Goal: Information Seeking & Learning: Compare options

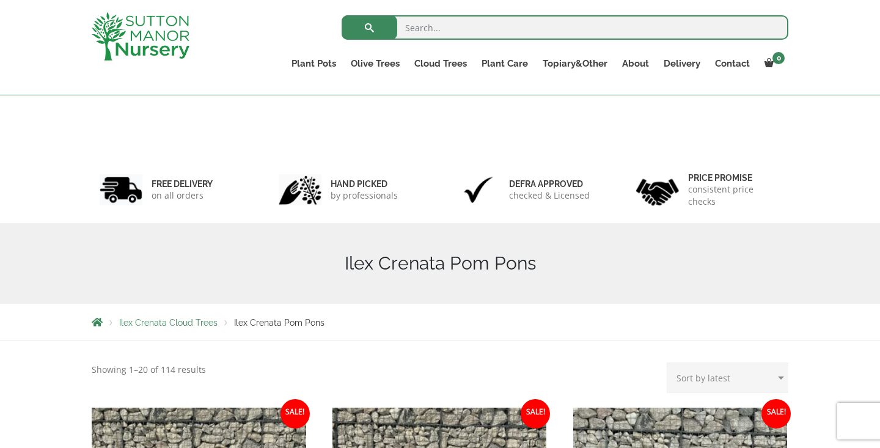
scroll to position [608, 0]
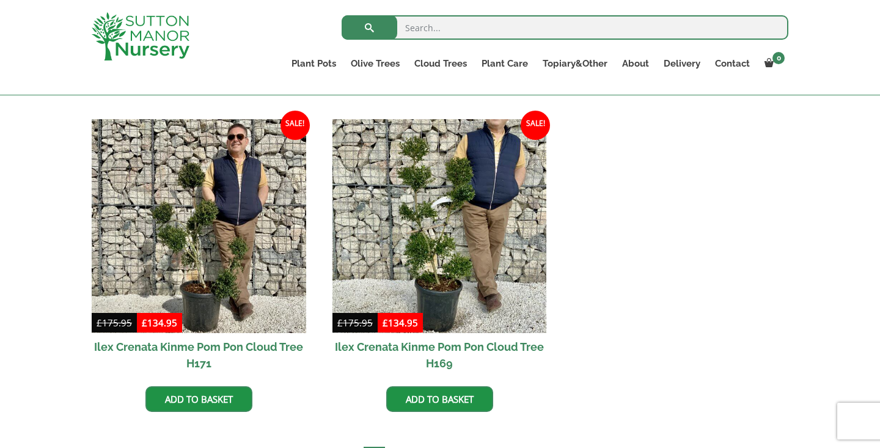
click at [321, 62] on link "Plant Pots" at bounding box center [313, 63] width 59 height 17
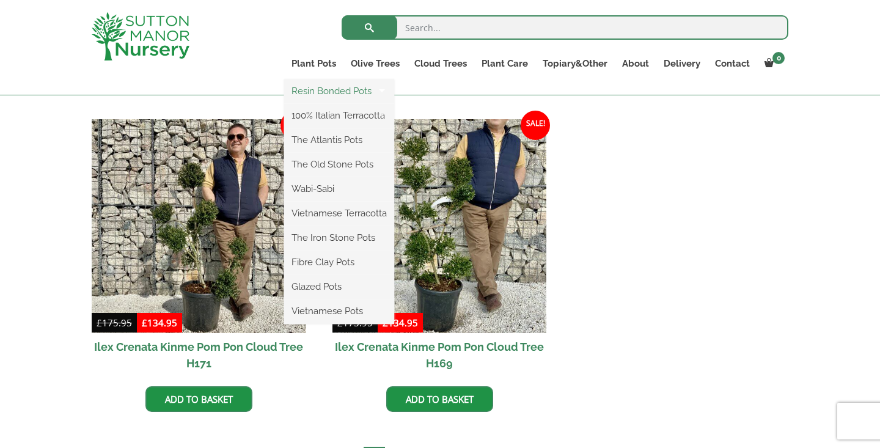
click at [320, 95] on link "Resin Bonded Pots" at bounding box center [339, 91] width 110 height 18
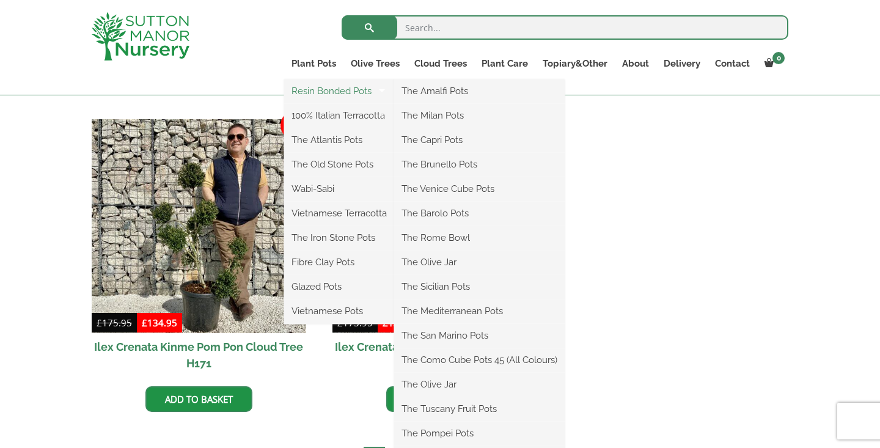
click at [334, 91] on link "Resin Bonded Pots" at bounding box center [339, 91] width 110 height 18
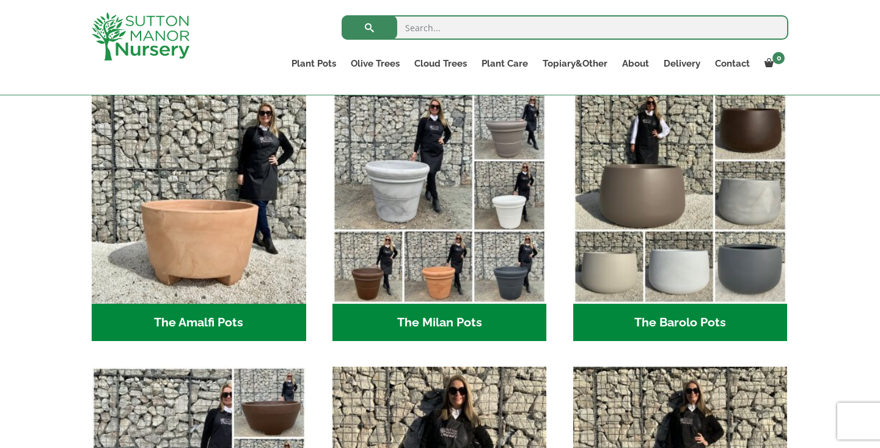
scroll to position [336, 0]
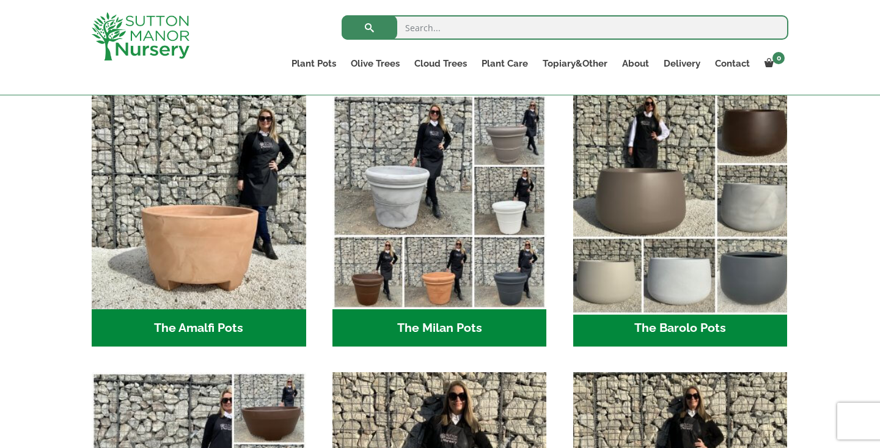
click at [703, 201] on img "Visit product category The Barolo Pots" at bounding box center [680, 201] width 225 height 225
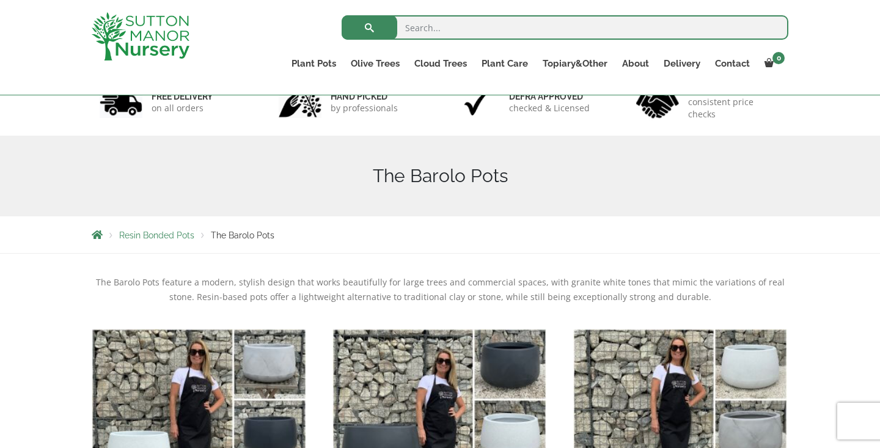
scroll to position [87, 0]
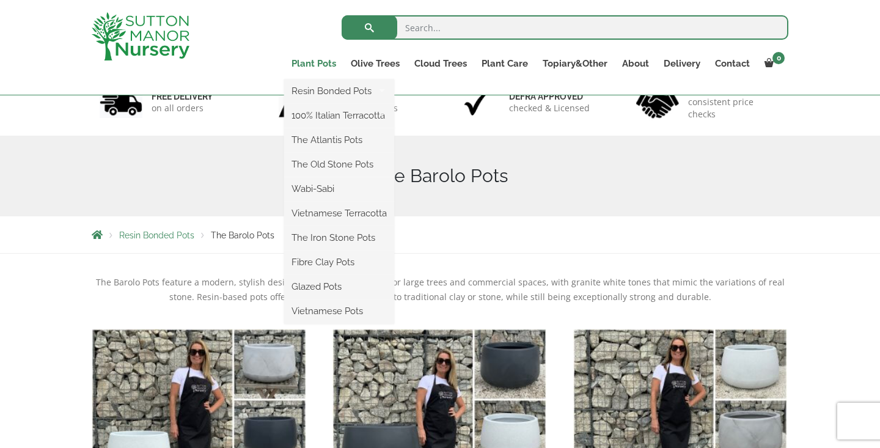
click at [328, 65] on link "Plant Pots" at bounding box center [313, 63] width 59 height 17
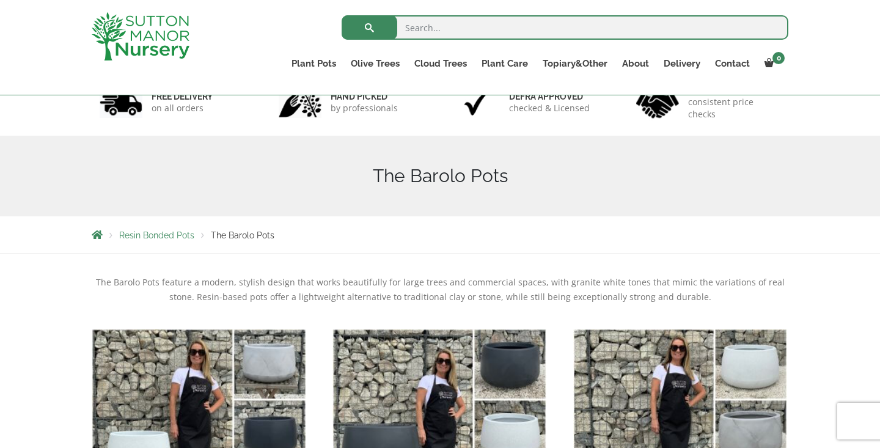
click at [167, 20] on img at bounding box center [141, 36] width 98 height 48
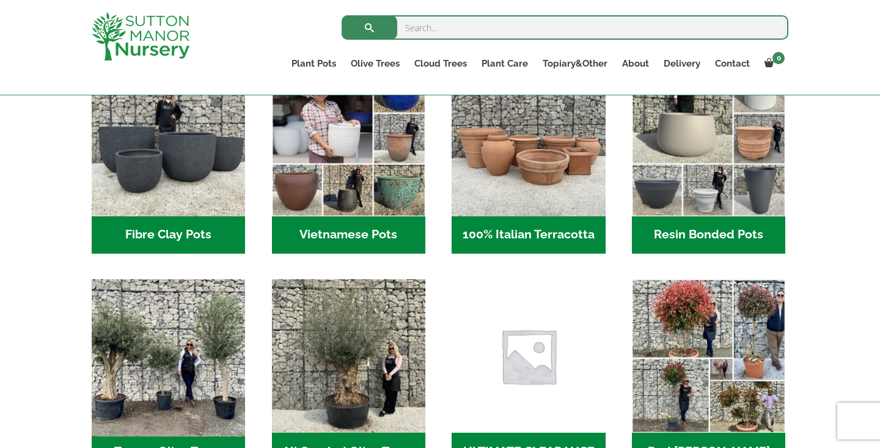
scroll to position [341, 0]
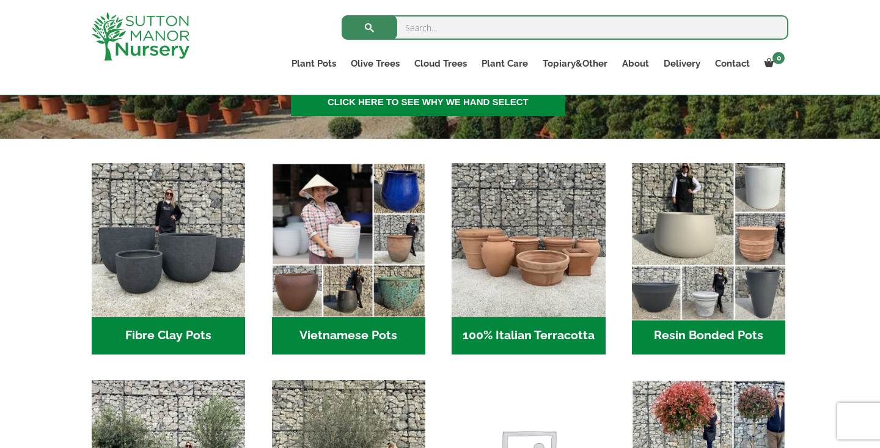
click at [705, 261] on img "Visit product category Resin Bonded Pots" at bounding box center [708, 240] width 161 height 161
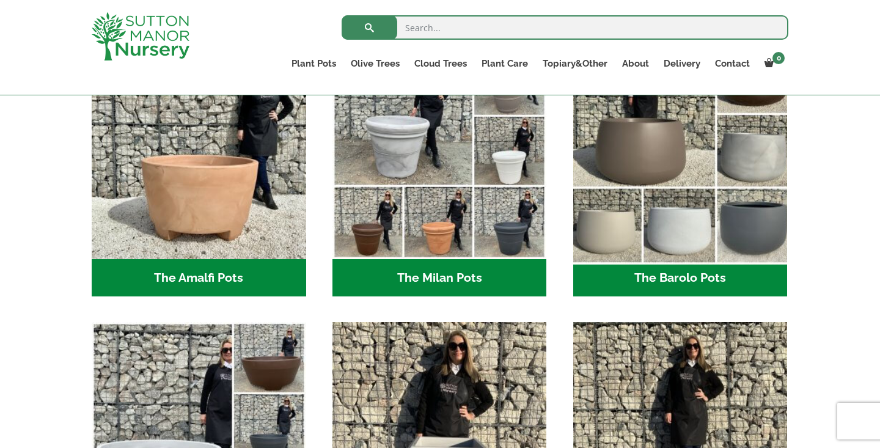
click at [670, 243] on img "Visit product category The Barolo Pots" at bounding box center [680, 151] width 225 height 225
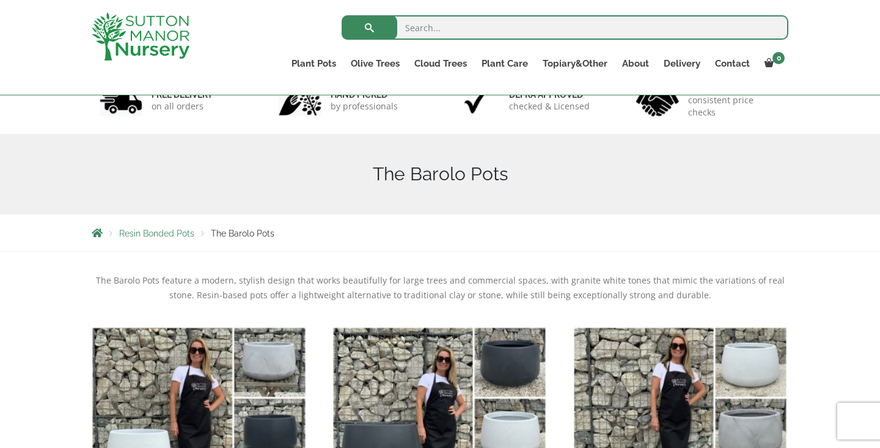
scroll to position [76, 0]
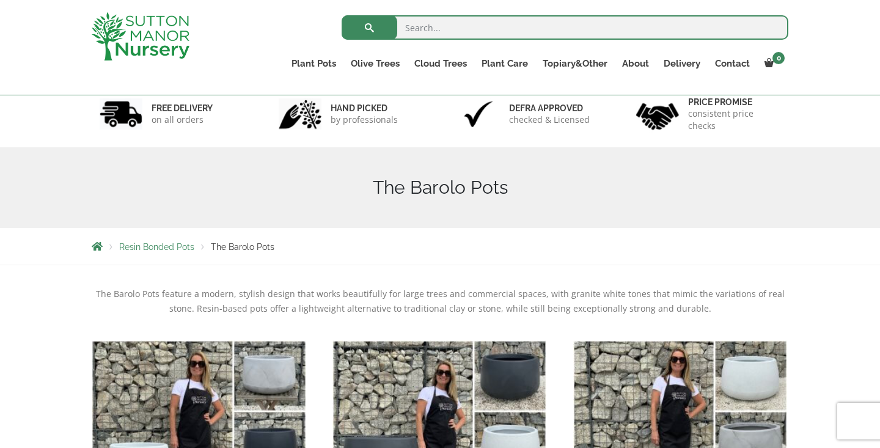
click at [161, 248] on span "Resin Bonded Pots" at bounding box center [156, 247] width 75 height 10
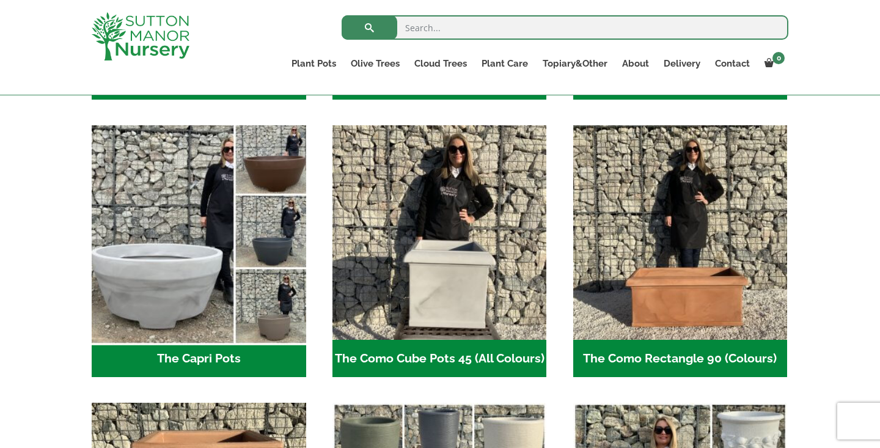
scroll to position [572, 0]
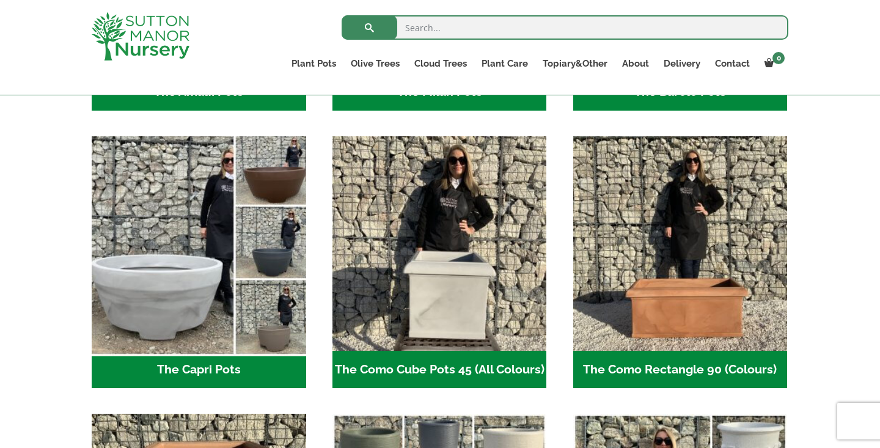
click at [236, 254] on img "Visit product category The Capri Pots" at bounding box center [198, 243] width 225 height 225
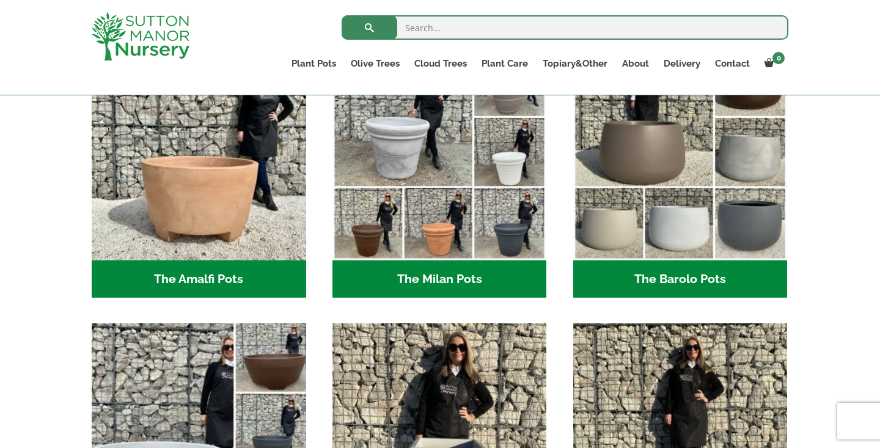
scroll to position [378, 0]
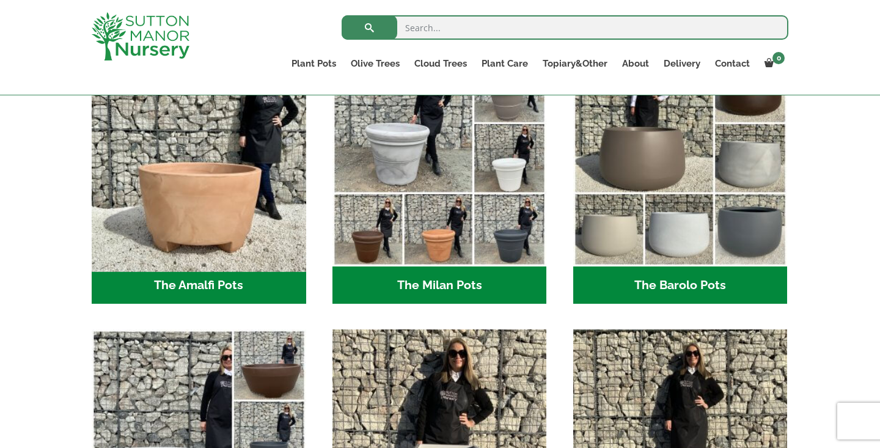
click at [233, 211] on img "Visit product category The Amalfi Pots" at bounding box center [198, 158] width 225 height 225
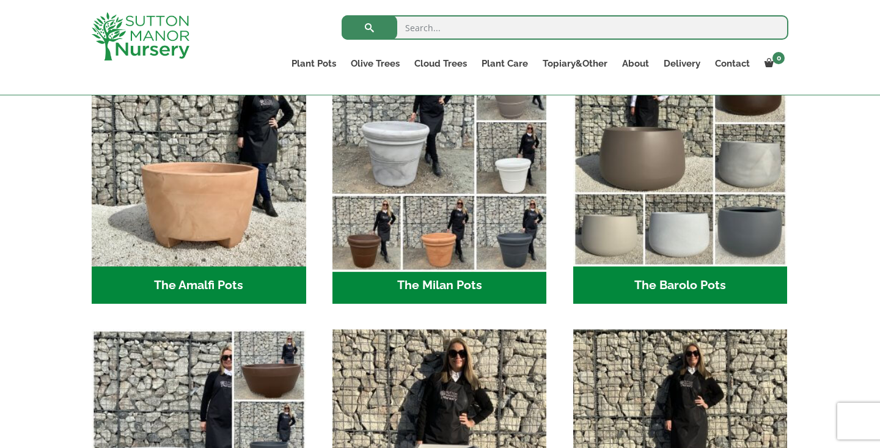
click at [390, 213] on img "Visit product category The Milan Pots" at bounding box center [439, 158] width 225 height 225
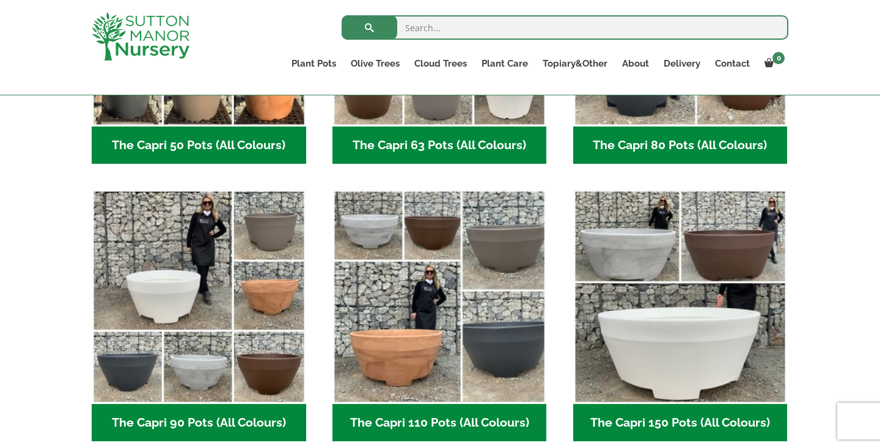
scroll to position [509, 0]
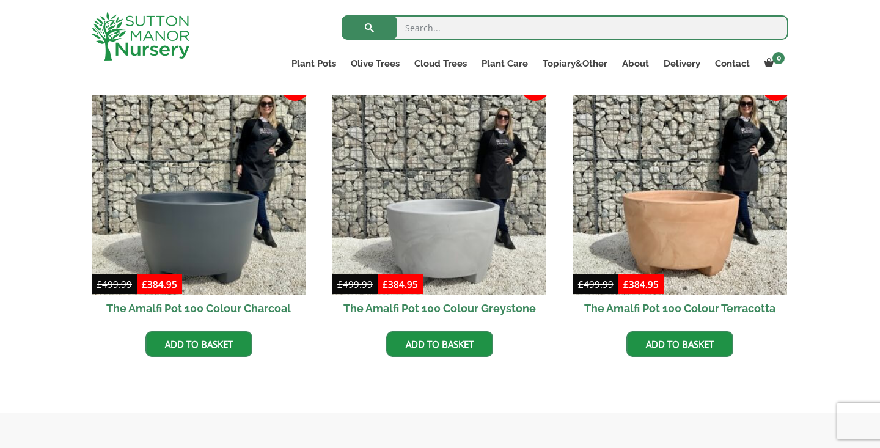
scroll to position [383, 0]
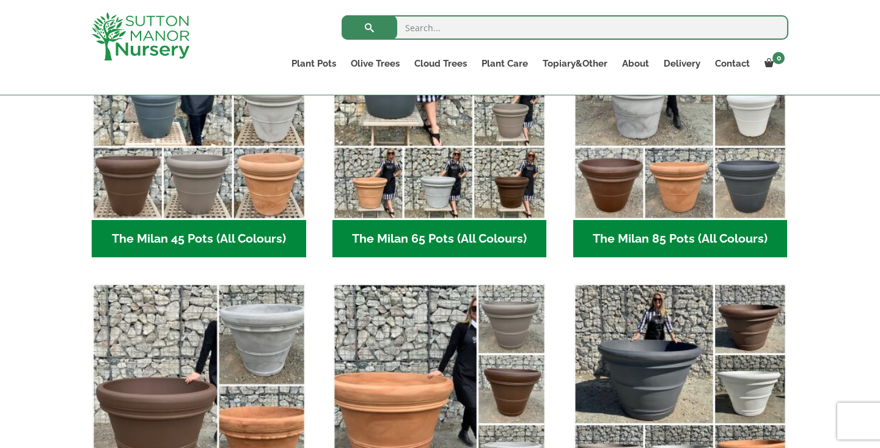
scroll to position [411, 0]
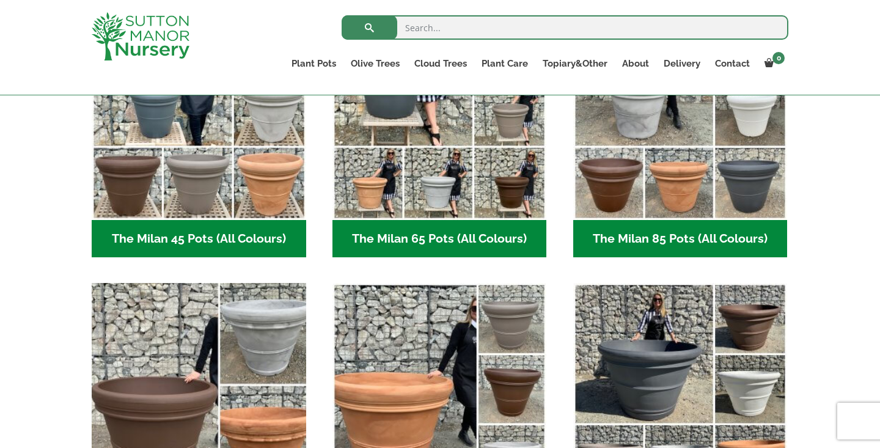
click at [265, 364] on img "Visit product category The Milan 100 Pots (All Colours)" at bounding box center [198, 390] width 225 height 225
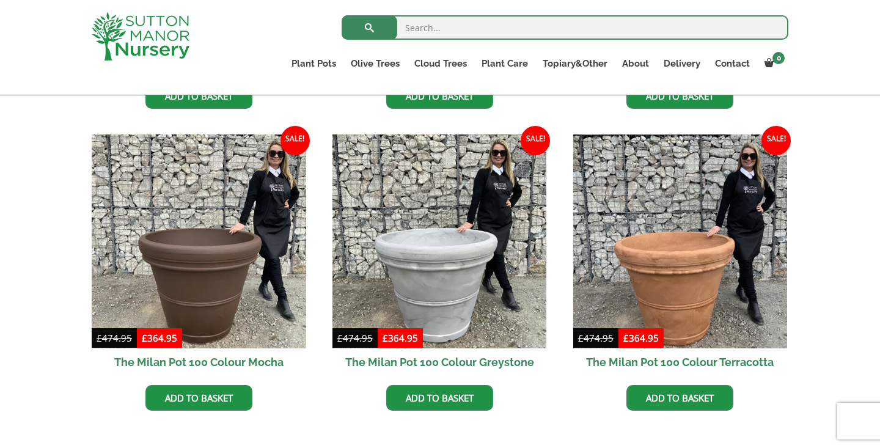
scroll to position [592, 0]
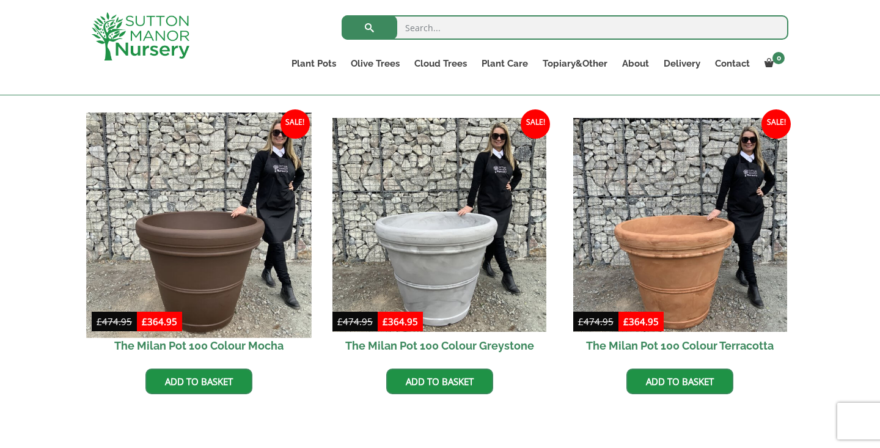
click at [226, 282] on img at bounding box center [198, 224] width 225 height 225
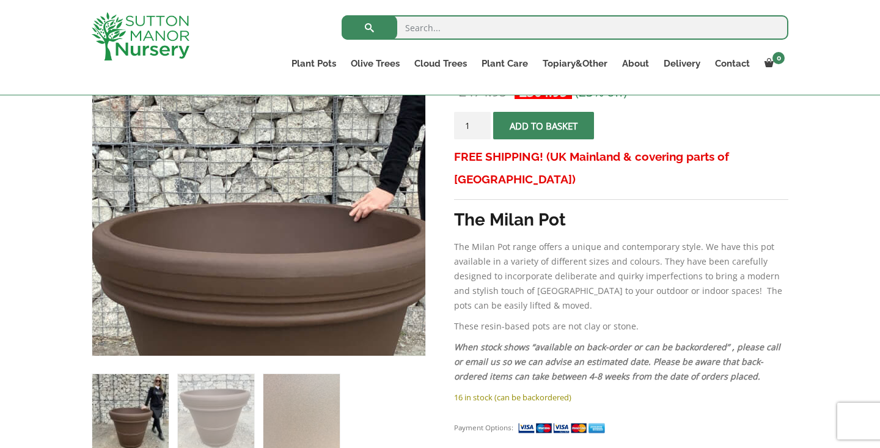
scroll to position [274, 0]
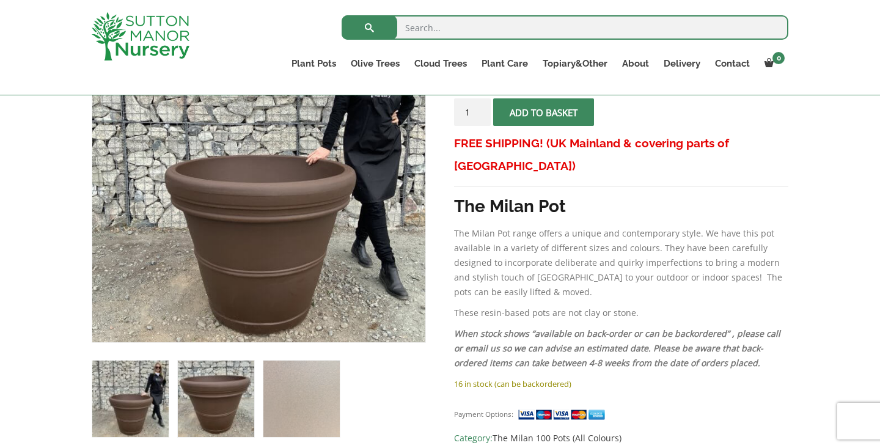
click at [221, 390] on img at bounding box center [216, 399] width 76 height 76
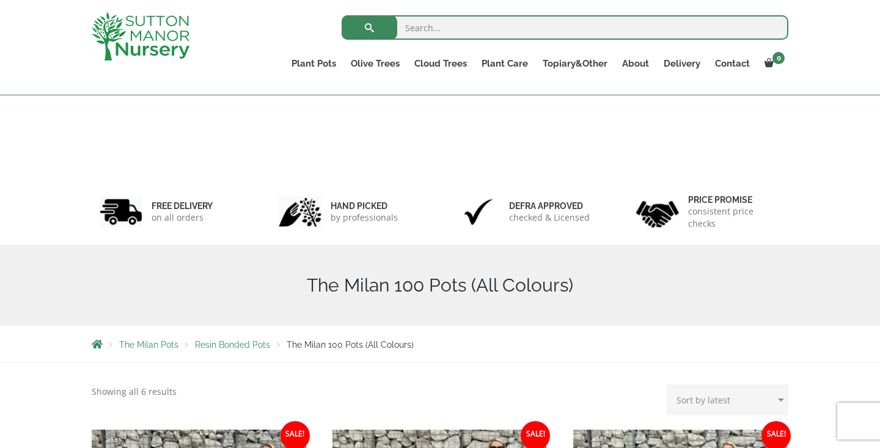
scroll to position [592, 0]
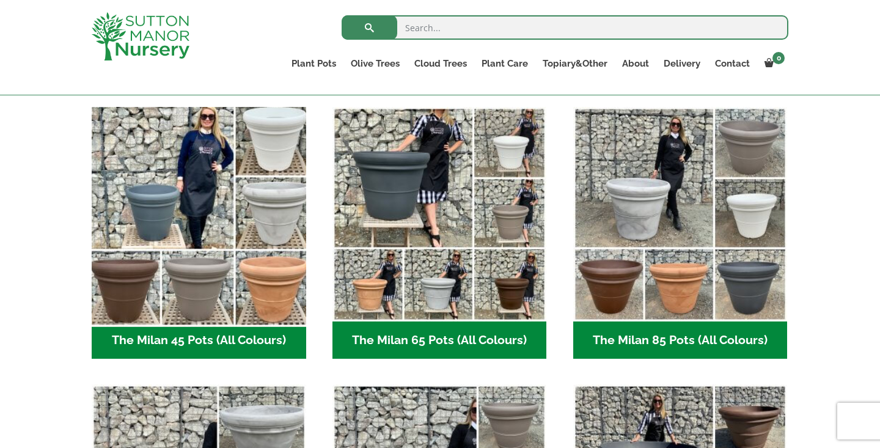
scroll to position [326, 0]
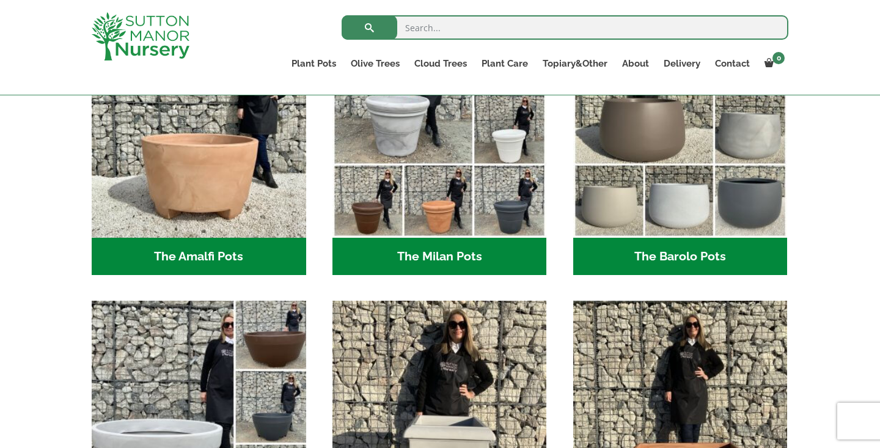
scroll to position [338, 0]
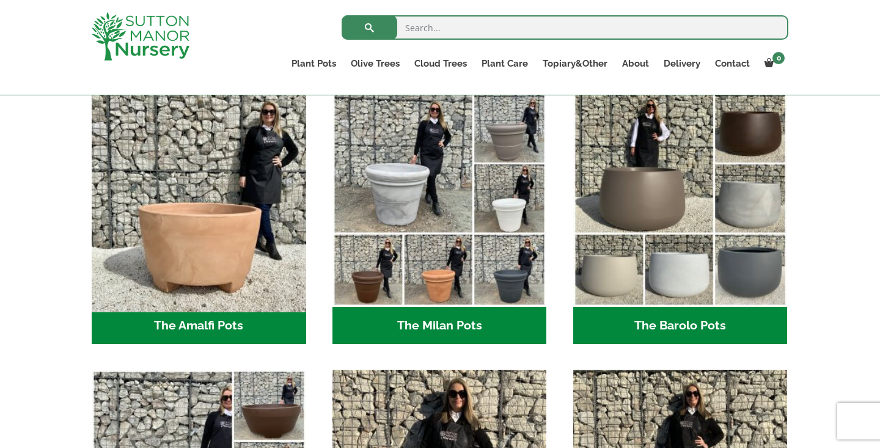
click at [250, 230] on img "Visit product category The Amalfi Pots" at bounding box center [198, 199] width 225 height 225
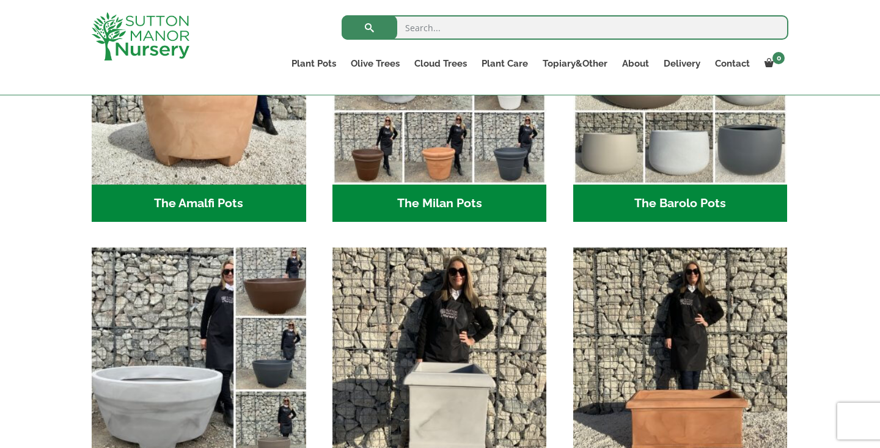
scroll to position [318, 0]
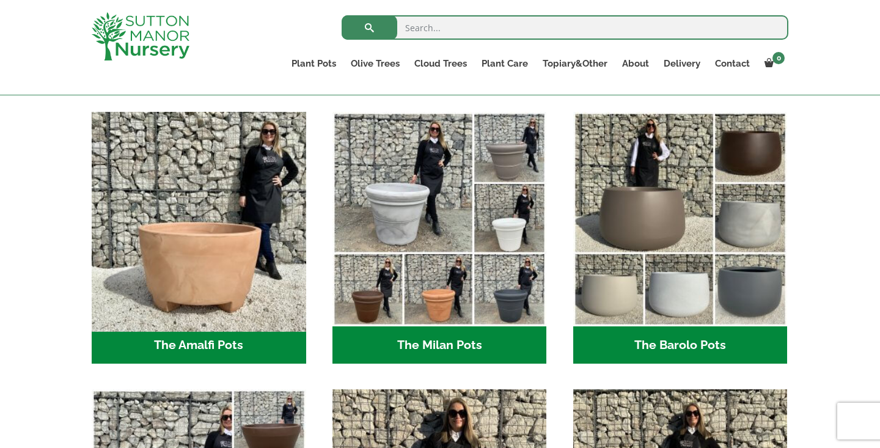
click at [213, 240] on img "Visit product category The Amalfi Pots" at bounding box center [198, 218] width 225 height 225
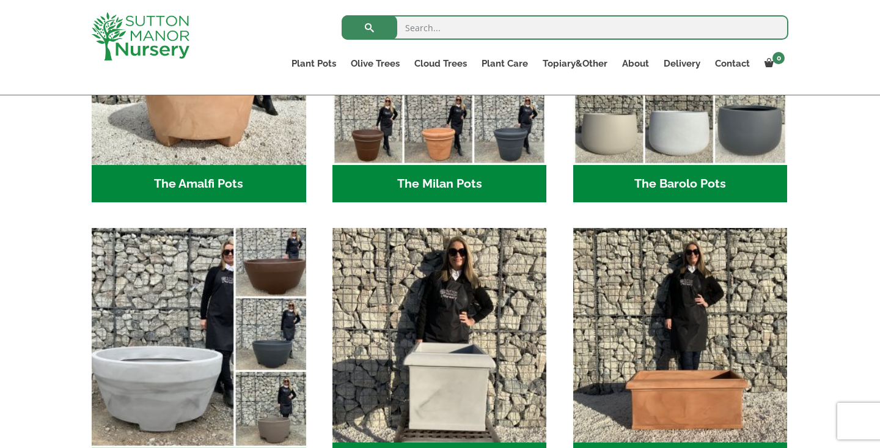
scroll to position [504, 0]
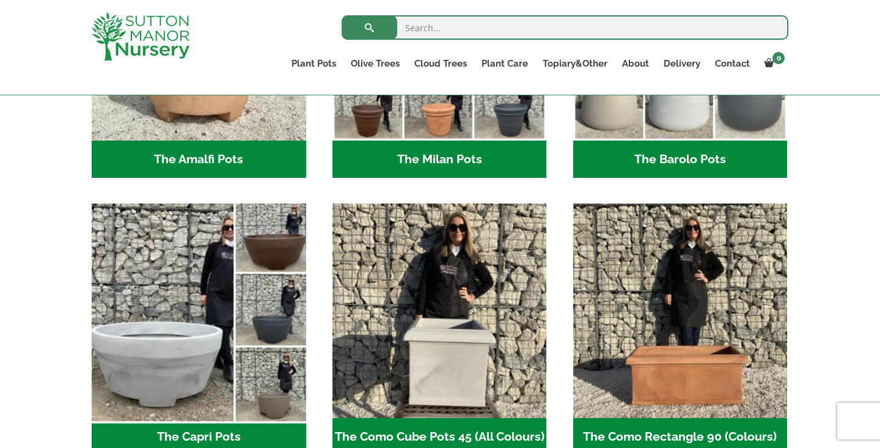
click at [241, 280] on img "Visit product category The Capri Pots" at bounding box center [198, 311] width 225 height 225
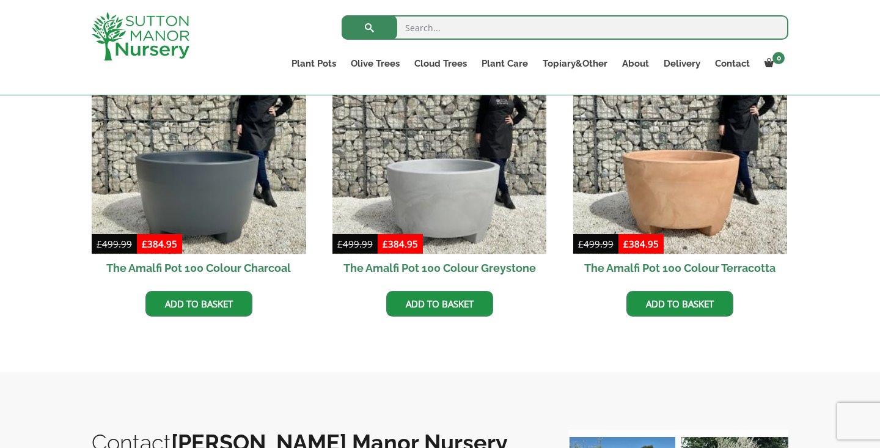
scroll to position [359, 0]
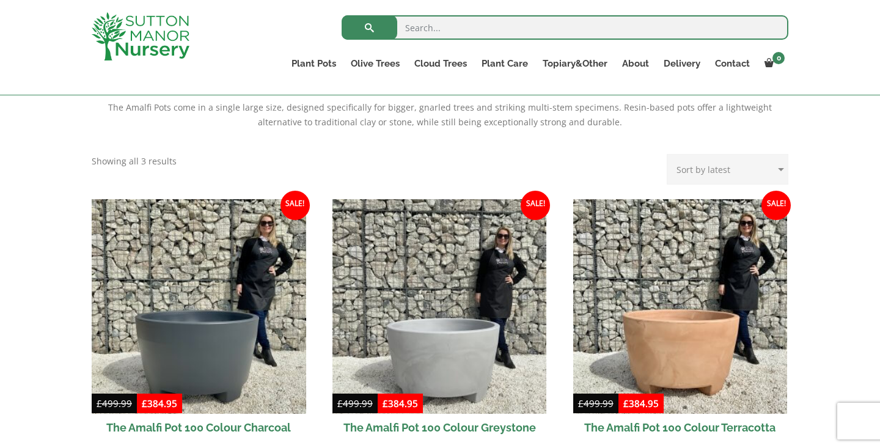
scroll to position [199, 0]
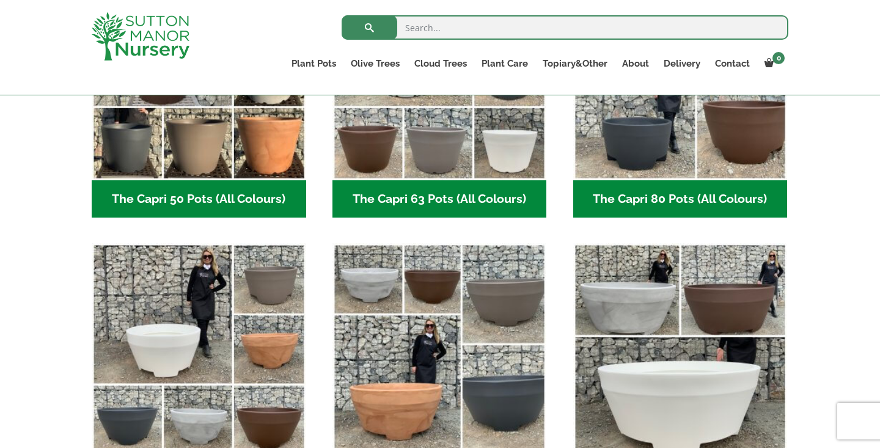
scroll to position [458, 0]
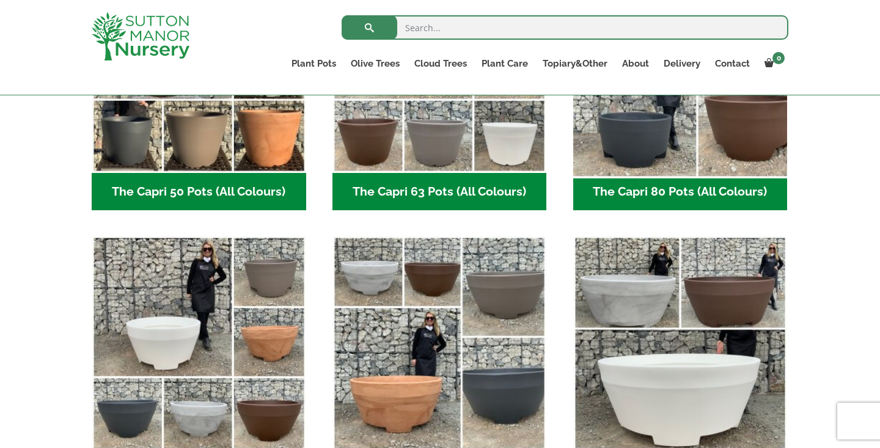
click at [718, 133] on img "Visit product category The Capri 80 Pots (All Colours)" at bounding box center [680, 65] width 225 height 225
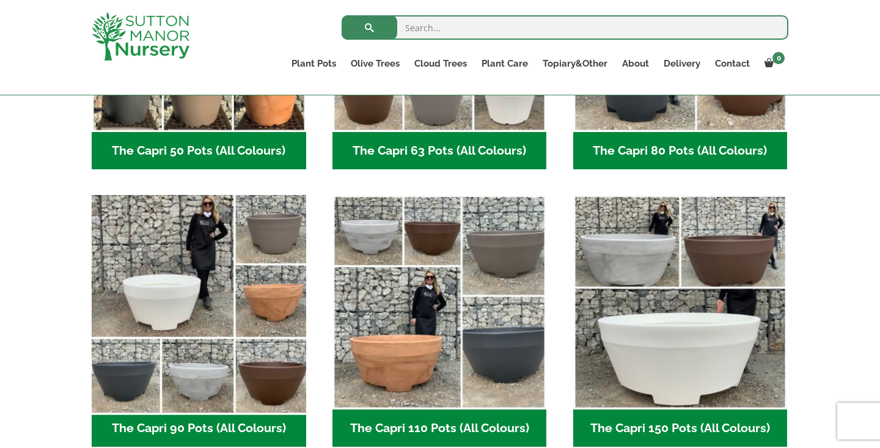
scroll to position [531, 0]
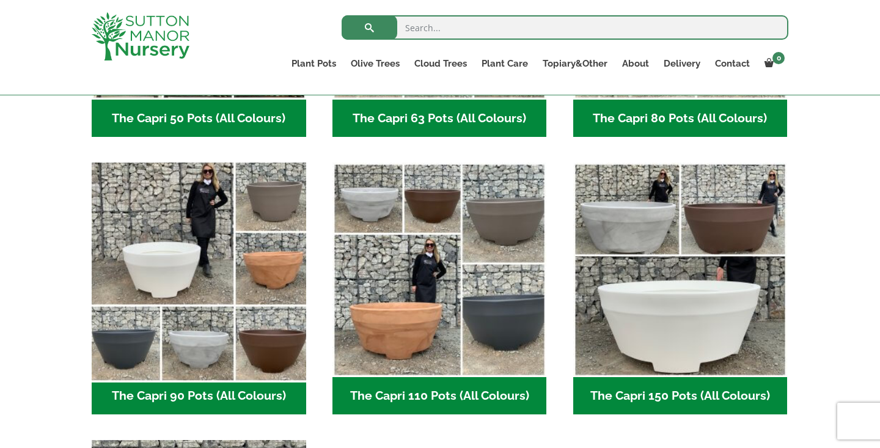
click at [206, 327] on img "Visit product category The Capri 90 Pots (All Colours)" at bounding box center [198, 270] width 225 height 225
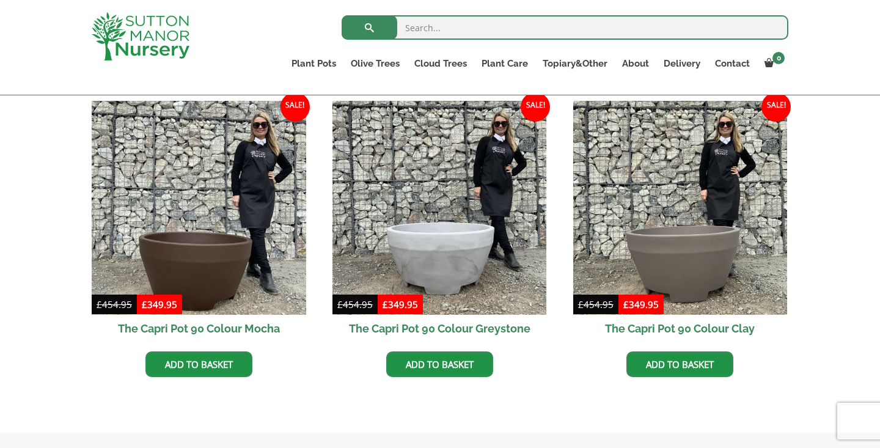
scroll to position [613, 0]
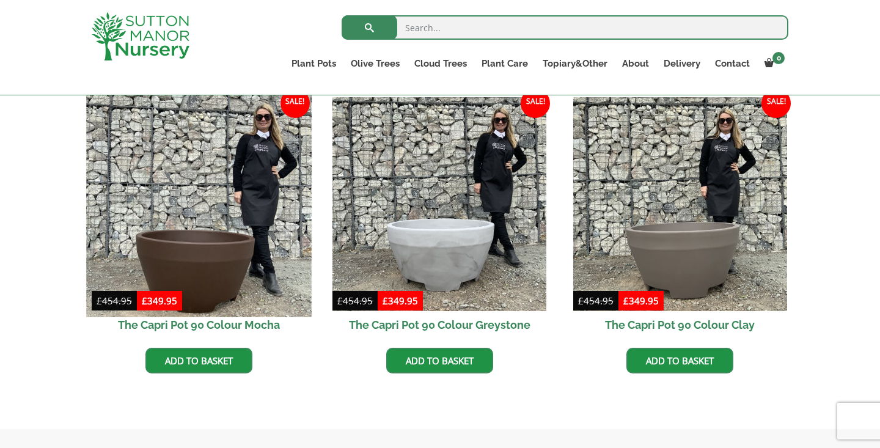
click at [244, 244] on img at bounding box center [198, 204] width 225 height 225
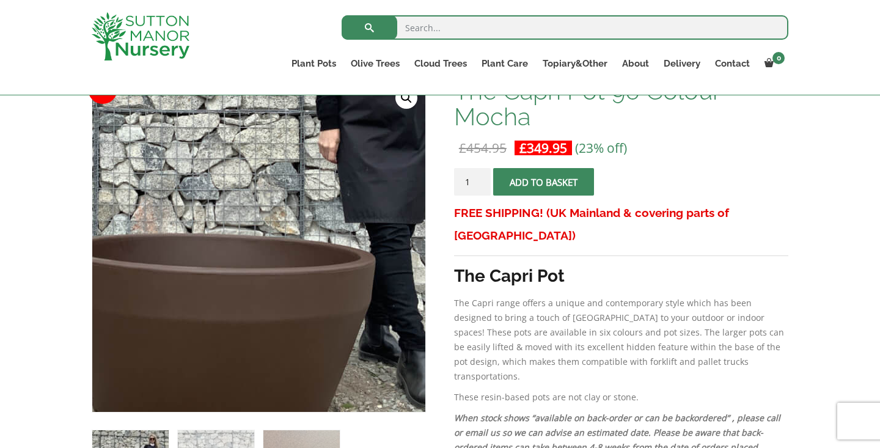
scroll to position [350, 0]
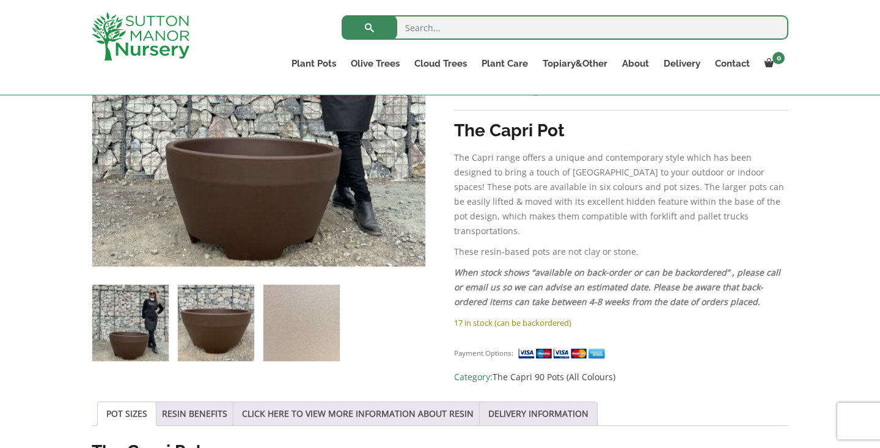
click at [237, 326] on img at bounding box center [216, 323] width 76 height 76
